Goal: Task Accomplishment & Management: Use online tool/utility

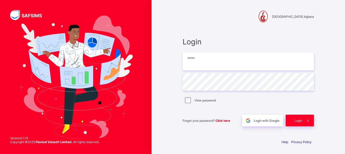
type input "**********"
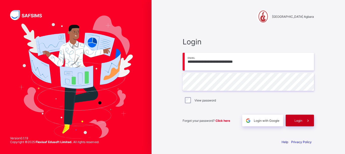
click at [303, 118] on span at bounding box center [309, 120] width 12 height 12
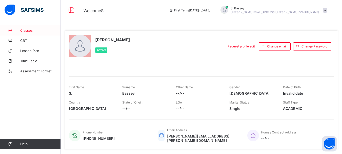
click at [27, 31] on span "Classes" at bounding box center [40, 30] width 40 height 4
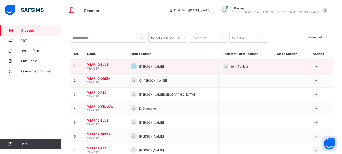
click at [94, 66] on span "YEAR 10 BLUE" at bounding box center [105, 64] width 36 height 4
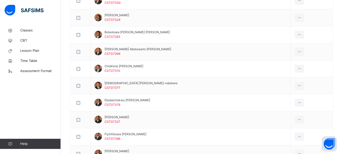
scroll to position [173, 0]
click at [47, 89] on div "Classes CBT Lesson Plan Time Table Assessment Format Help" at bounding box center [30, 86] width 61 height 133
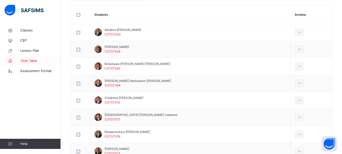
scroll to position [142, 0]
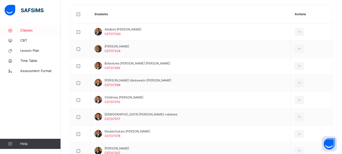
click at [26, 29] on span "Classes" at bounding box center [40, 30] width 40 height 5
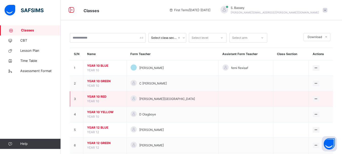
scroll to position [43, 0]
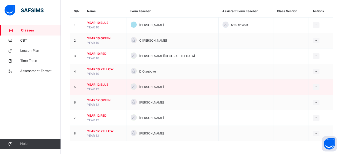
click at [99, 83] on span "YEAR 12 BLUE" at bounding box center [105, 84] width 36 height 5
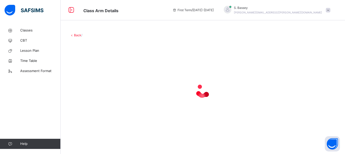
click at [99, 83] on div at bounding box center [203, 90] width 267 height 20
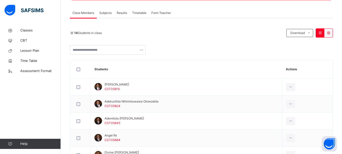
scroll to position [88, 0]
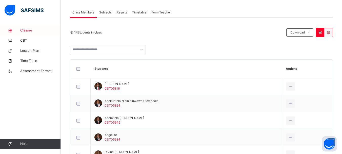
click at [26, 30] on span "Classes" at bounding box center [40, 30] width 40 height 5
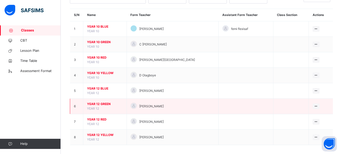
scroll to position [39, 0]
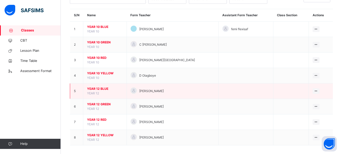
click at [99, 90] on span "YEAR 12 BLUE" at bounding box center [105, 88] width 36 height 5
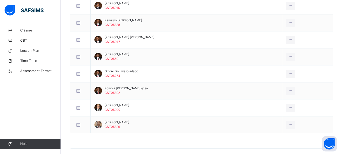
scroll to position [277, 0]
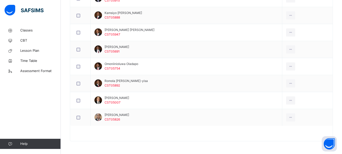
click at [21, 97] on div "Classes CBT Lesson Plan Time Table Assessment Format Help" at bounding box center [30, 86] width 61 height 133
click at [41, 96] on div "Classes CBT Lesson Plan Time Table Assessment Format Help" at bounding box center [30, 86] width 61 height 133
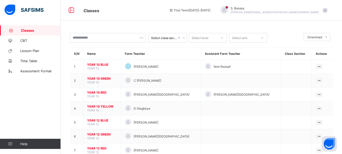
click at [327, 11] on span at bounding box center [324, 10] width 5 height 5
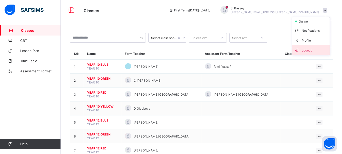
click at [311, 52] on span "Logout" at bounding box center [310, 50] width 33 height 6
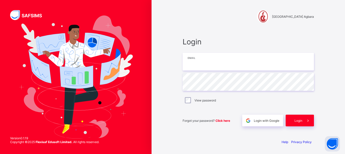
type input "**********"
click at [186, 96] on div "View password" at bounding box center [249, 100] width 132 height 11
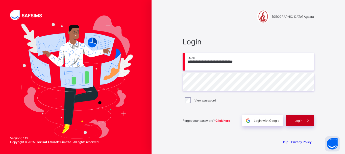
click at [301, 121] on span "Login" at bounding box center [299, 120] width 8 height 4
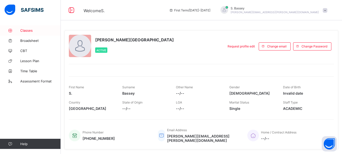
click at [28, 31] on span "Classes" at bounding box center [40, 30] width 40 height 4
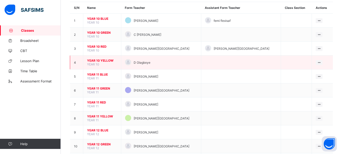
scroll to position [45, 0]
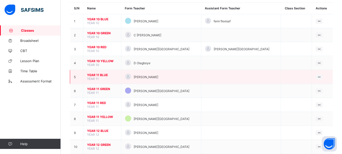
click at [103, 74] on span "YEAR 11 BLUE" at bounding box center [102, 75] width 30 height 4
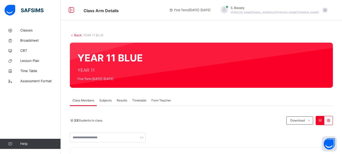
click at [106, 98] on span "Subjects" at bounding box center [105, 100] width 12 height 5
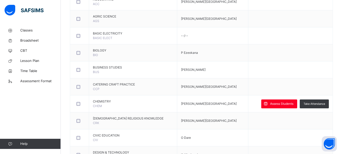
scroll to position [152, 0]
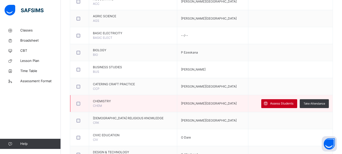
click at [279, 103] on span "Assess Students" at bounding box center [281, 103] width 23 height 5
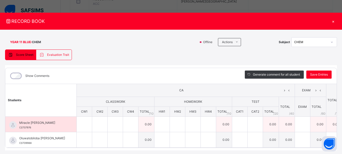
scroll to position [18, 0]
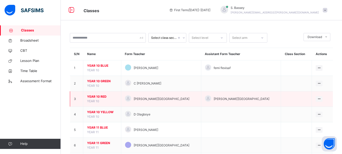
click at [100, 97] on span "YEAR 10 RED" at bounding box center [102, 96] width 30 height 5
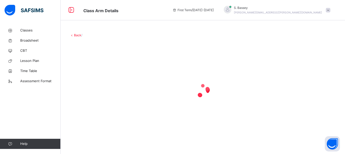
click at [100, 97] on div at bounding box center [203, 90] width 267 height 20
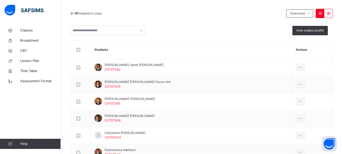
scroll to position [107, 0]
click at [23, 29] on span "Classes" at bounding box center [40, 30] width 40 height 5
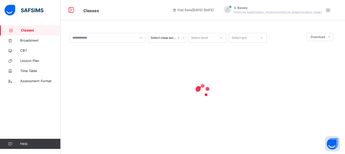
click at [23, 29] on span "Classes" at bounding box center [41, 30] width 40 height 5
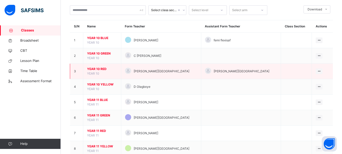
scroll to position [28, 0]
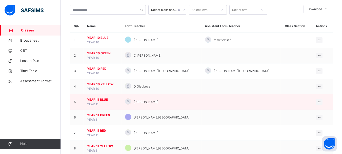
click at [101, 99] on span "YEAR 11 BLUE" at bounding box center [102, 99] width 30 height 5
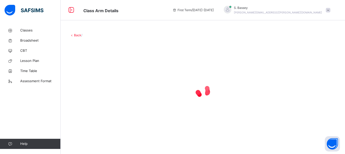
click at [101, 99] on div at bounding box center [203, 90] width 267 height 20
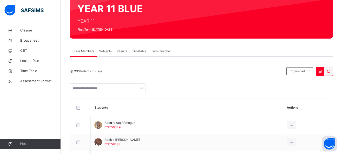
scroll to position [50, 0]
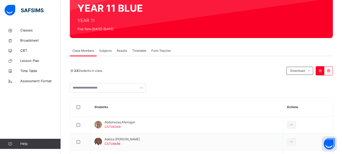
click at [107, 51] on span "Subjects" at bounding box center [105, 50] width 12 height 5
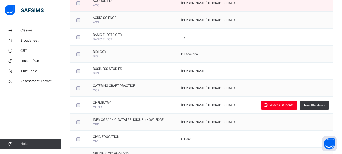
scroll to position [156, 0]
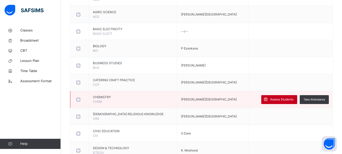
click at [280, 102] on div "Assess Students" at bounding box center [279, 99] width 36 height 9
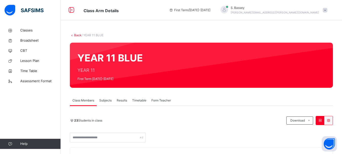
scroll to position [68, 0]
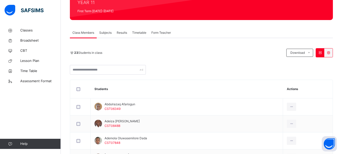
click at [105, 32] on span "Subjects" at bounding box center [105, 32] width 12 height 5
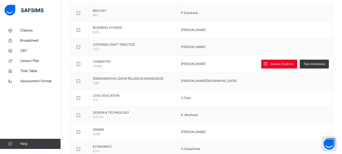
scroll to position [206, 0]
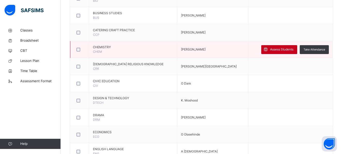
click at [279, 51] on span "Assess Students" at bounding box center [281, 49] width 23 height 5
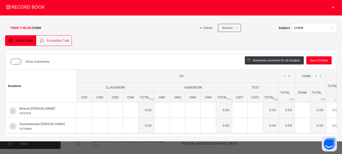
scroll to position [132, 0]
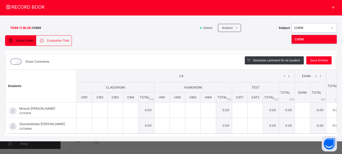
click at [330, 25] on icon at bounding box center [331, 27] width 3 height 5
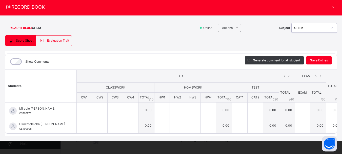
scroll to position [170, 0]
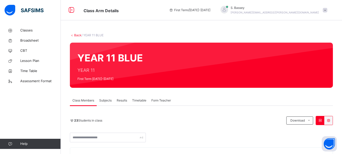
click at [106, 100] on span "Subjects" at bounding box center [105, 100] width 12 height 5
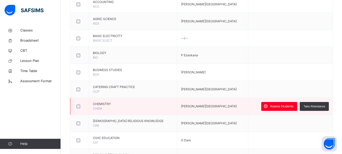
scroll to position [149, 0]
click at [277, 106] on span "Assess Students" at bounding box center [281, 105] width 23 height 5
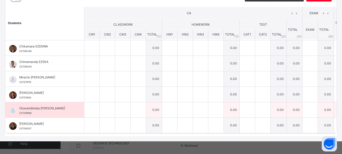
scroll to position [0, 0]
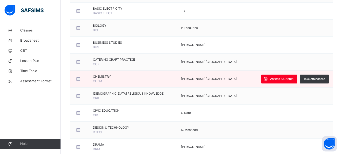
scroll to position [180, 0]
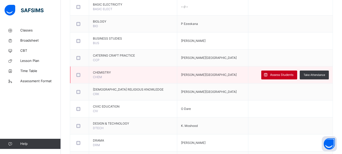
click at [283, 74] on span "Assess Students" at bounding box center [281, 74] width 23 height 5
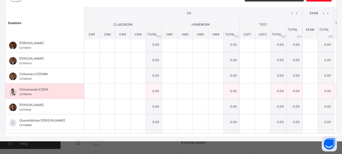
scroll to position [0, 0]
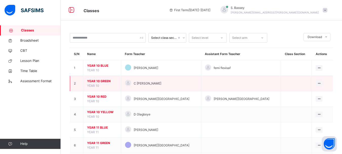
click at [100, 79] on span "YEAR 10 GREEN" at bounding box center [102, 81] width 30 height 5
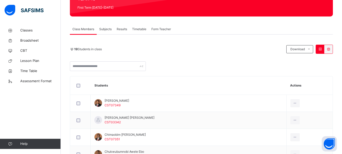
scroll to position [71, 0]
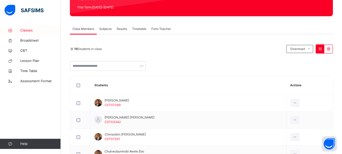
click at [28, 31] on span "Classes" at bounding box center [40, 30] width 40 height 5
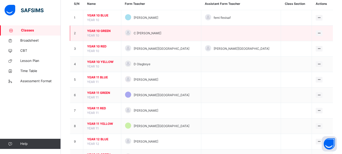
scroll to position [51, 0]
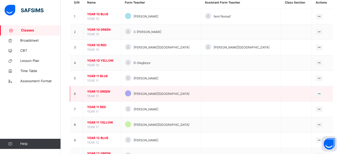
click at [99, 91] on span "YEAR 11 GREEN" at bounding box center [102, 91] width 30 height 5
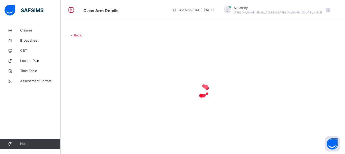
click at [99, 91] on div at bounding box center [203, 90] width 267 height 20
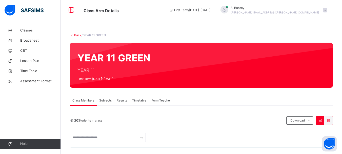
click at [105, 99] on span "Subjects" at bounding box center [105, 100] width 12 height 5
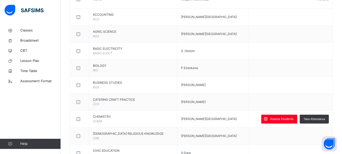
scroll to position [137, 0]
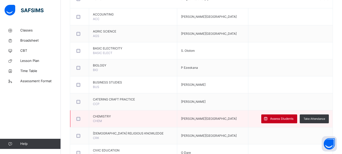
click at [287, 118] on span "Assess Students" at bounding box center [281, 118] width 23 height 5
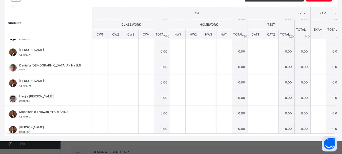
scroll to position [0, 0]
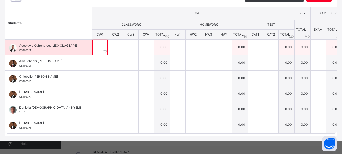
click at [96, 43] on input "text" at bounding box center [99, 46] width 15 height 15
click at [111, 42] on input "text" at bounding box center [115, 46] width 15 height 15
click at [126, 43] on input "text" at bounding box center [130, 46] width 15 height 15
click at [99, 43] on div at bounding box center [99, 46] width 15 height 15
click at [116, 41] on div at bounding box center [115, 46] width 15 height 15
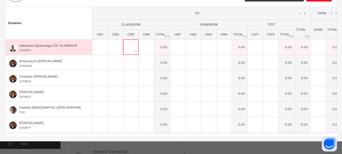
click at [130, 42] on div at bounding box center [130, 46] width 15 height 15
click at [144, 45] on div at bounding box center [146, 46] width 15 height 15
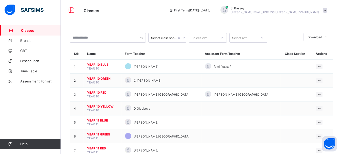
click at [327, 11] on span at bounding box center [324, 10] width 5 height 5
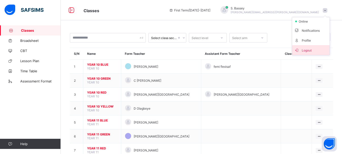
click at [317, 50] on span "Logout" at bounding box center [310, 50] width 33 height 6
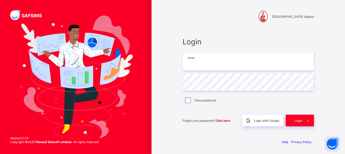
type input "**********"
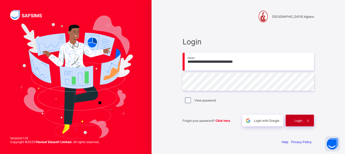
click at [296, 121] on span "Login" at bounding box center [299, 120] width 8 height 4
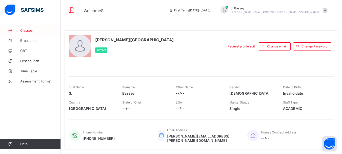
click at [29, 30] on span "Classes" at bounding box center [40, 30] width 40 height 4
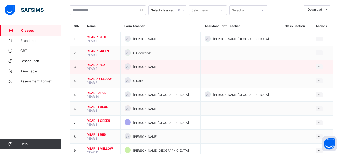
scroll to position [44, 0]
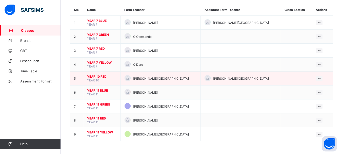
click at [99, 76] on span "YEAR 10 RED" at bounding box center [102, 76] width 30 height 4
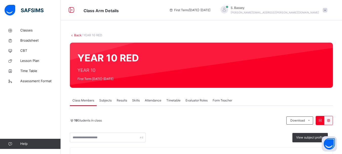
click at [157, 100] on span "Attendance" at bounding box center [153, 100] width 16 height 5
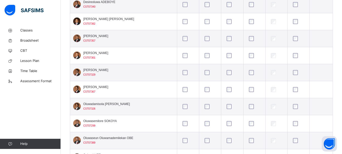
scroll to position [256, 0]
